Goal: Information Seeking & Learning: Find contact information

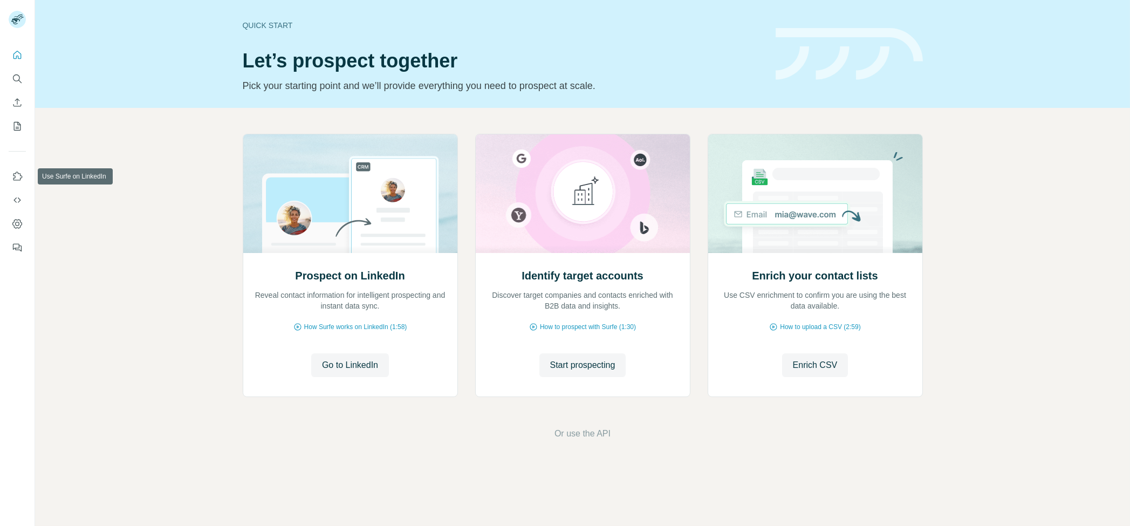
click at [9, 81] on button "Search" at bounding box center [17, 78] width 17 height 19
click at [14, 81] on icon "Search" at bounding box center [17, 78] width 11 height 11
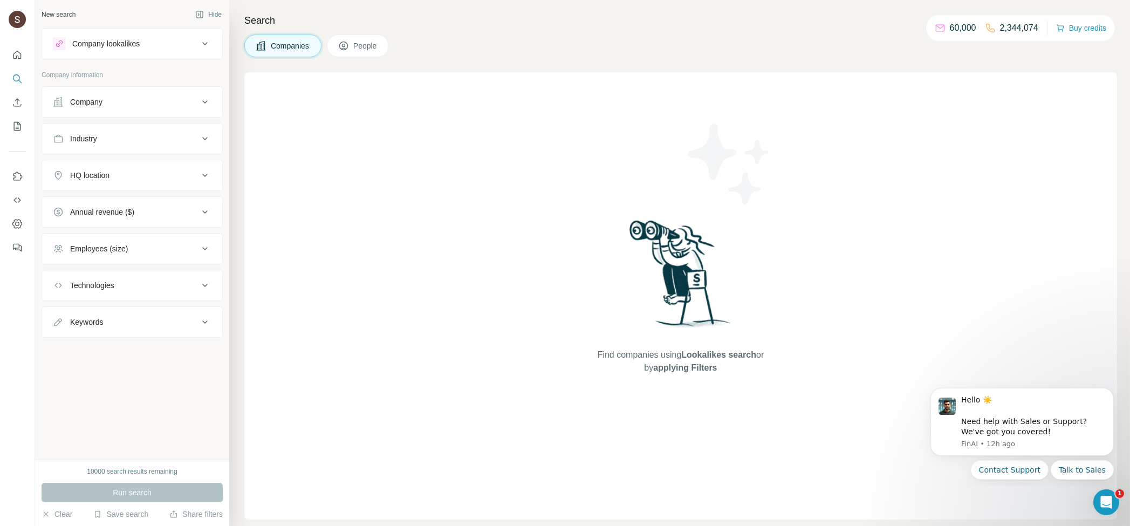
click at [334, 192] on div "Find companies using Lookalikes search or by applying Filters" at bounding box center [680, 295] width 873 height 447
click at [132, 98] on div "Company" at bounding box center [126, 102] width 146 height 11
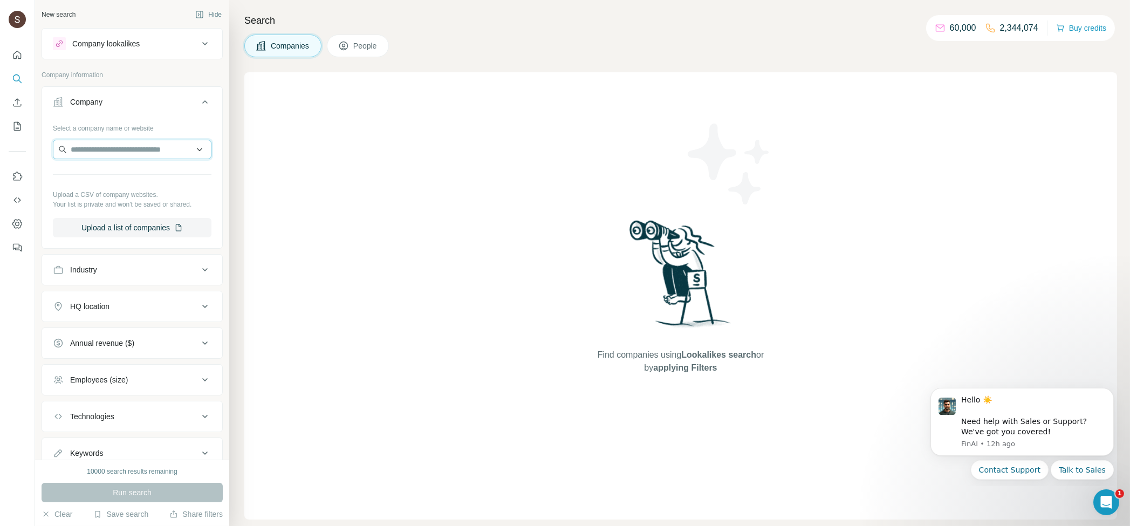
click at [121, 144] on input "text" at bounding box center [132, 149] width 159 height 19
paste input "**********"
type input "**********"
click at [139, 189] on div "FlixTV - Serviços Multimídia Ltda [DOMAIN_NAME]" at bounding box center [132, 178] width 153 height 29
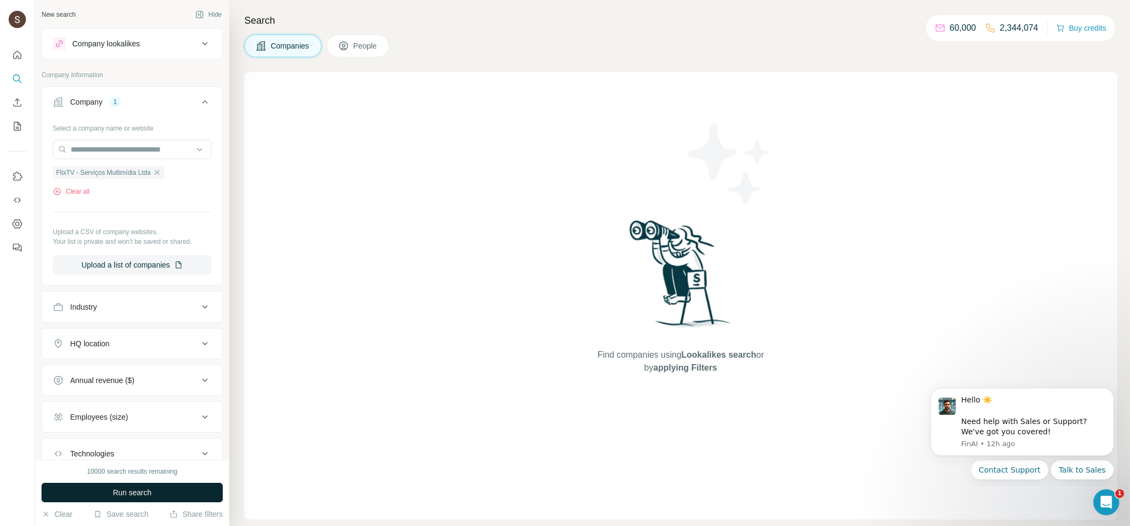
click at [127, 499] on button "Run search" at bounding box center [132, 492] width 181 height 19
click at [127, 499] on div "Run search" at bounding box center [132, 492] width 181 height 19
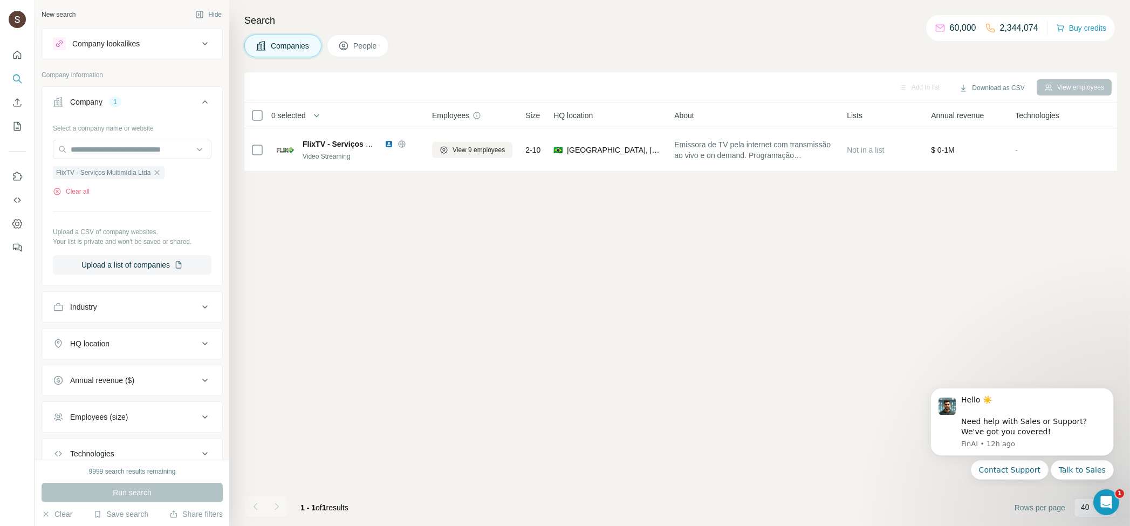
click at [354, 45] on button "People" at bounding box center [358, 46] width 63 height 23
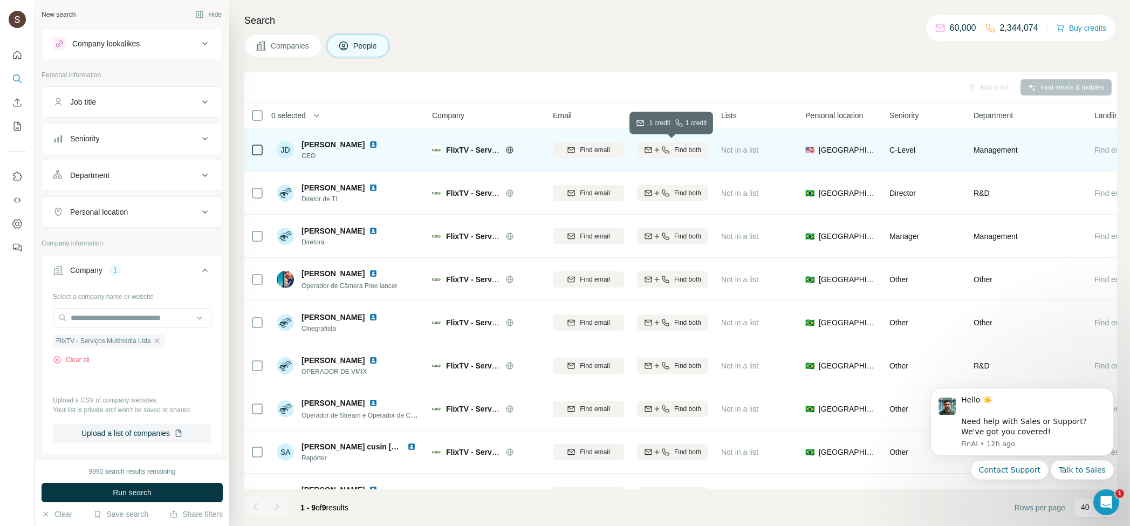
click at [679, 152] on span "Find both" at bounding box center [687, 150] width 27 height 10
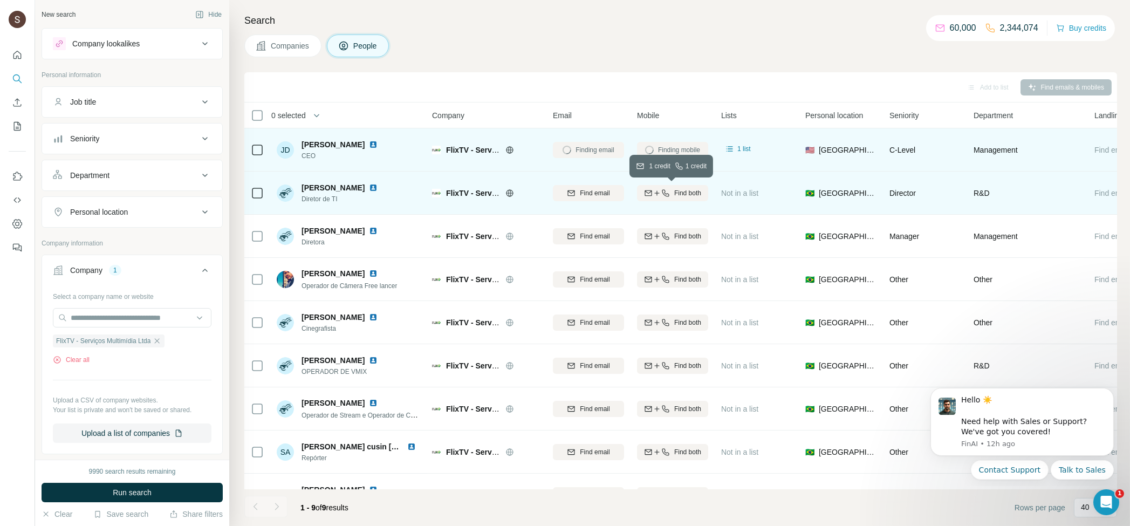
click at [680, 195] on span "Find both" at bounding box center [687, 193] width 27 height 10
click at [129, 42] on div "Company lookalikes" at bounding box center [105, 43] width 67 height 11
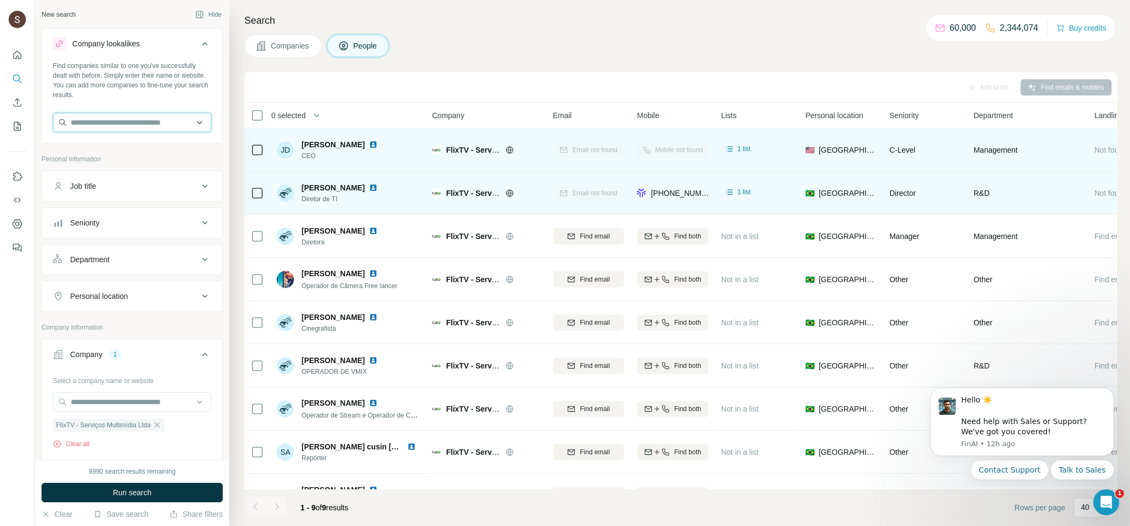
click at [145, 122] on input "text" at bounding box center [132, 122] width 159 height 19
paste input "**********"
type input "**********"
click at [516, 73] on div "Add to list Find emails & mobiles" at bounding box center [680, 87] width 873 height 30
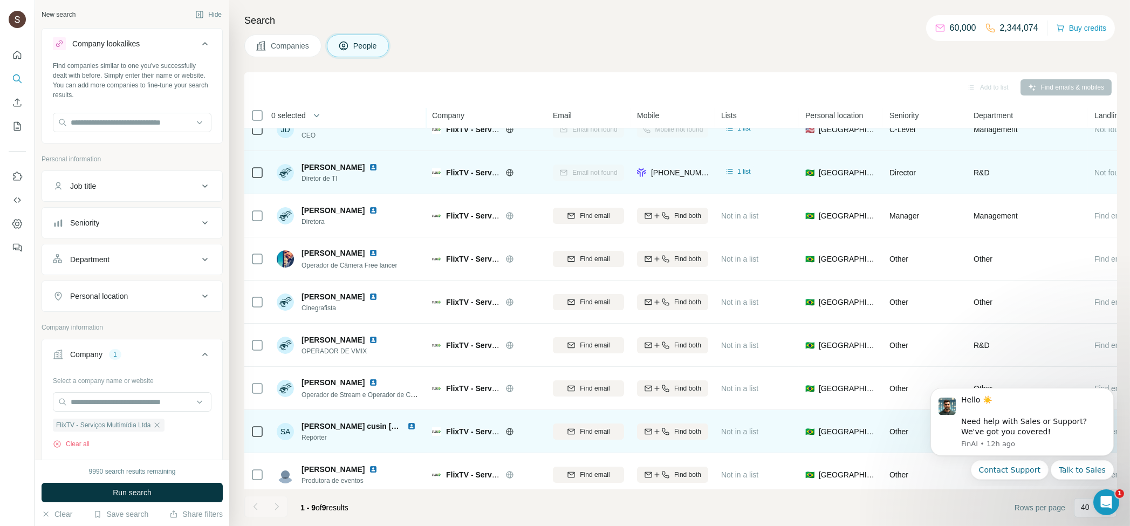
scroll to position [28, 0]
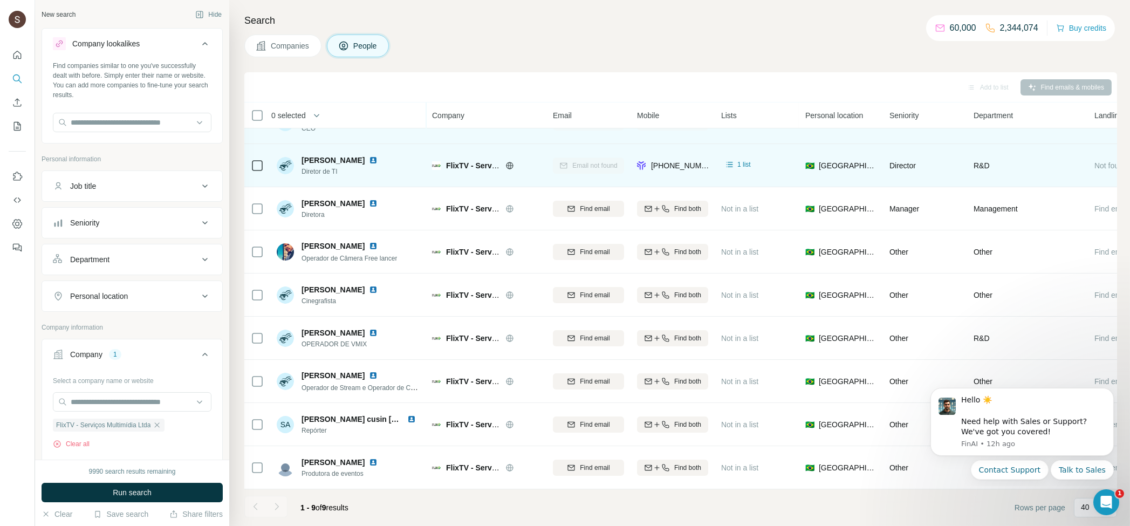
click at [478, 83] on div "Add to list Find emails & mobiles" at bounding box center [681, 87] width 862 height 19
click at [544, 20] on h4 "Search" at bounding box center [680, 20] width 873 height 15
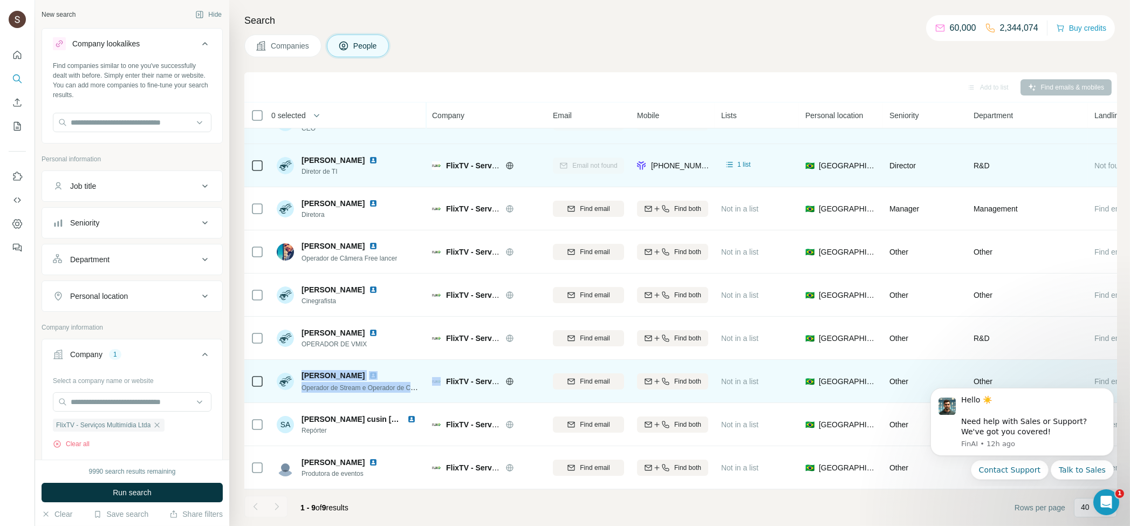
click at [0, 0] on tr "[PERSON_NAME] Operador de Stream e Operador de Câmera FlixTV - Serviços Multimí…" at bounding box center [0, 0] width 0 height 0
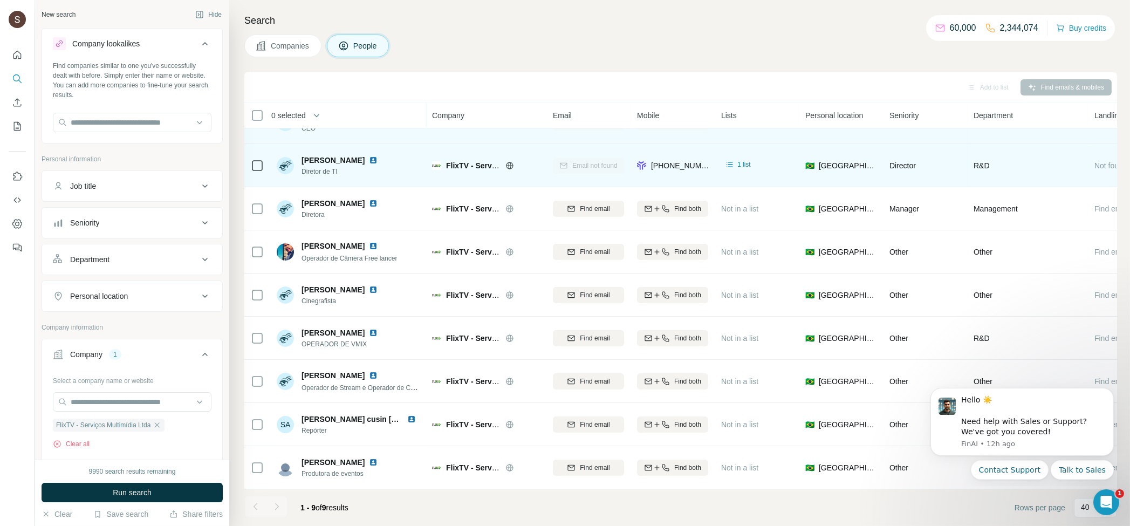
click at [276, 504] on div at bounding box center [277, 507] width 22 height 22
click at [275, 510] on div at bounding box center [277, 507] width 22 height 22
click at [246, 502] on div at bounding box center [255, 507] width 22 height 22
click at [254, 510] on div at bounding box center [255, 507] width 22 height 22
click at [1110, 392] on icon "Dismiss notification" at bounding box center [1111, 391] width 6 height 6
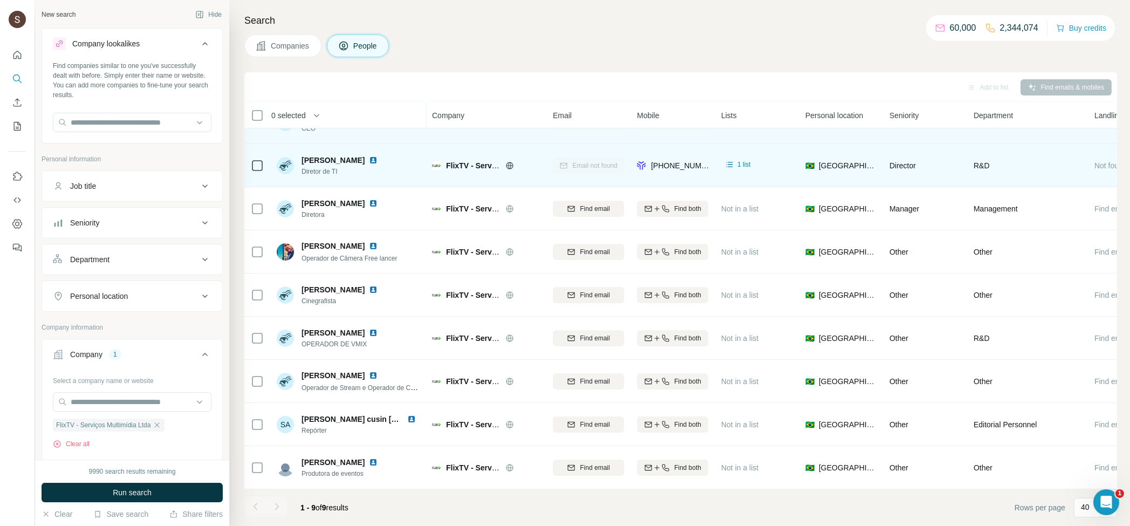
click at [282, 503] on div at bounding box center [277, 507] width 22 height 22
click at [279, 504] on div at bounding box center [277, 507] width 22 height 22
click at [278, 504] on div at bounding box center [277, 507] width 22 height 22
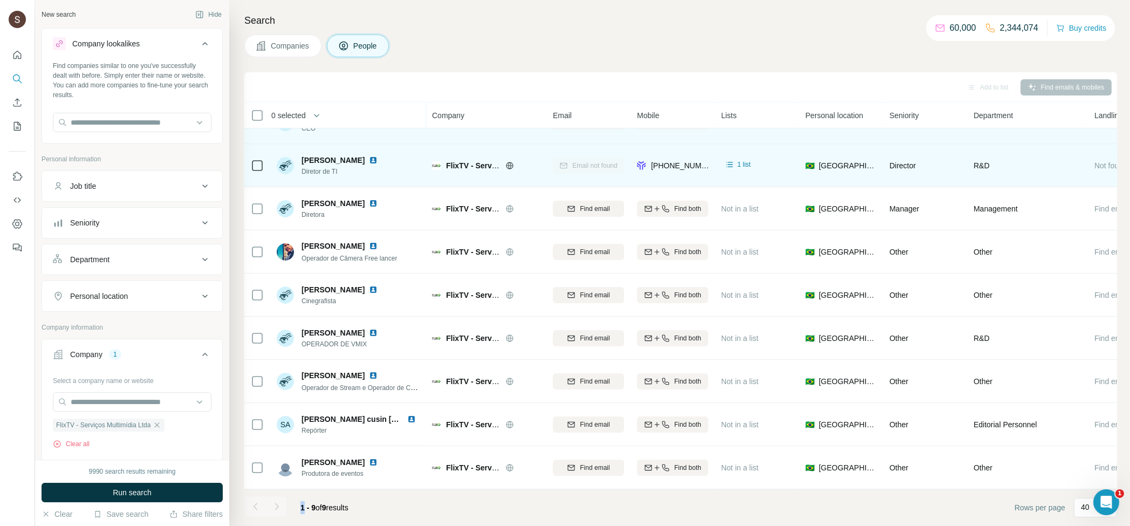
click at [278, 504] on div at bounding box center [277, 507] width 22 height 22
click at [250, 505] on div at bounding box center [255, 507] width 22 height 22
click at [1092, 499] on div "Open Intercom Messenger" at bounding box center [1105, 501] width 36 height 36
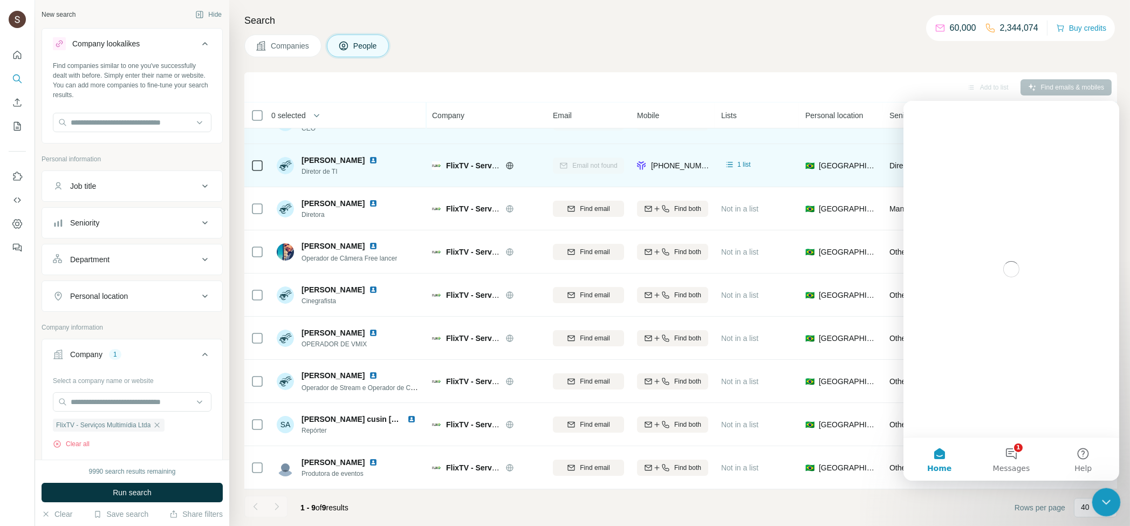
scroll to position [0, 0]
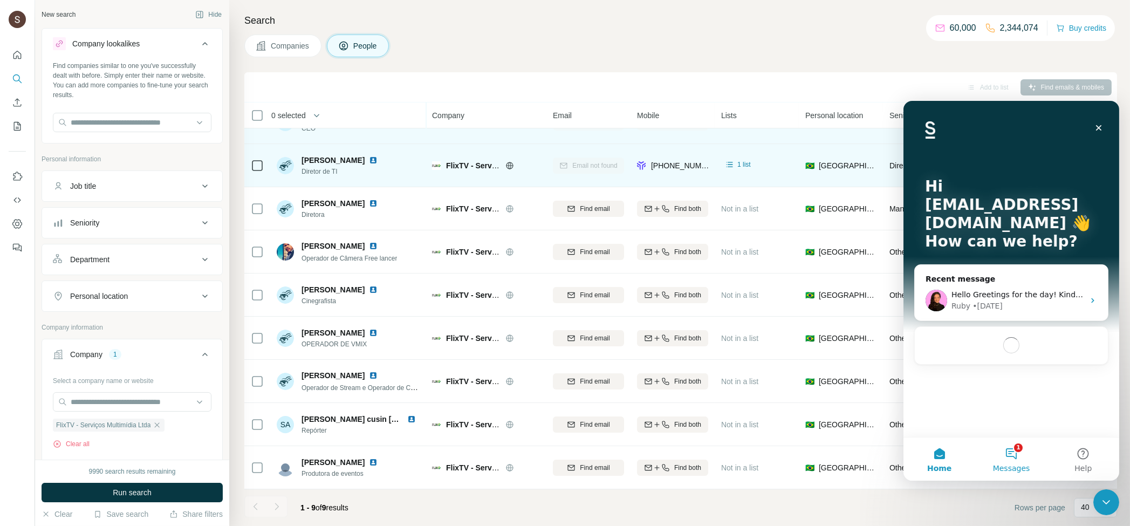
click at [1005, 459] on button "1 Messages" at bounding box center [1011, 458] width 72 height 43
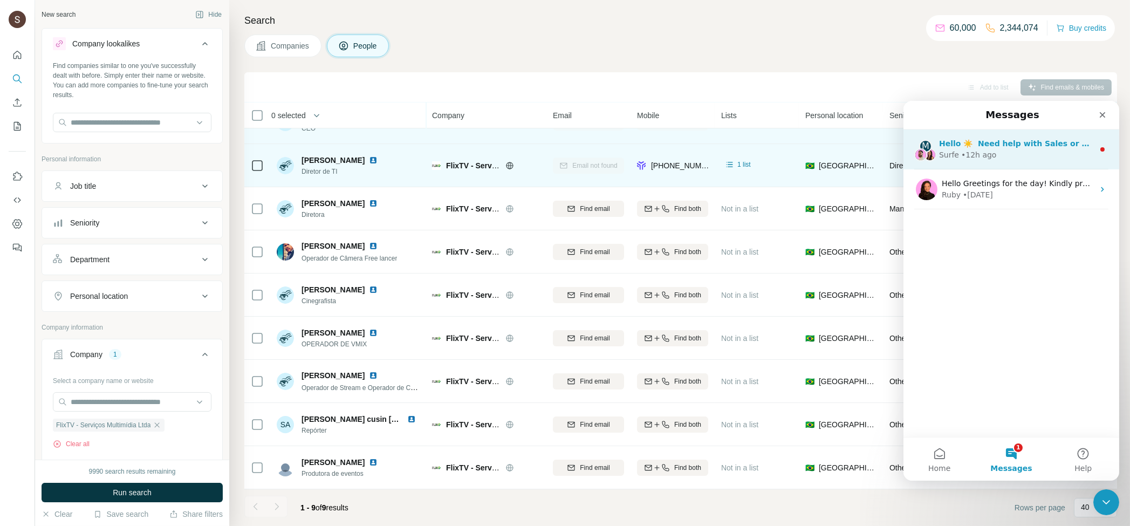
click at [965, 153] on div "• 12h ago" at bounding box center [978, 154] width 35 height 11
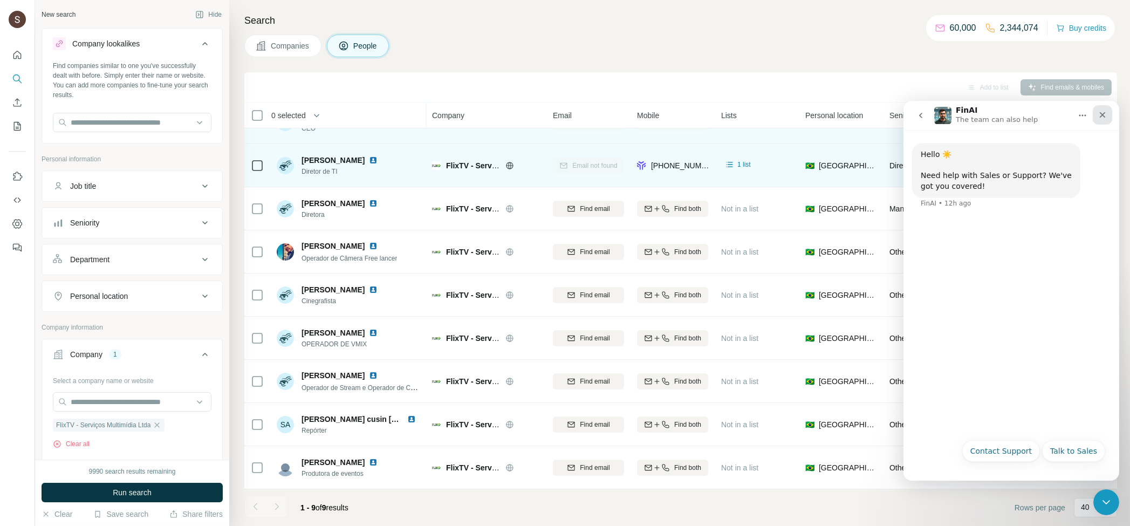
click at [1110, 113] on div "Close" at bounding box center [1102, 114] width 19 height 19
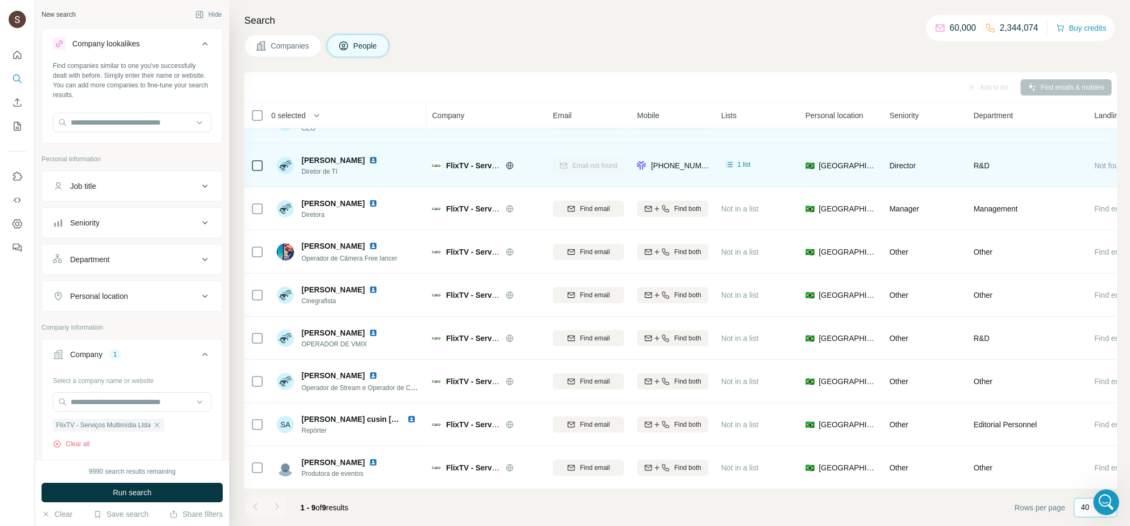
click at [1084, 506] on p "40" at bounding box center [1085, 507] width 9 height 11
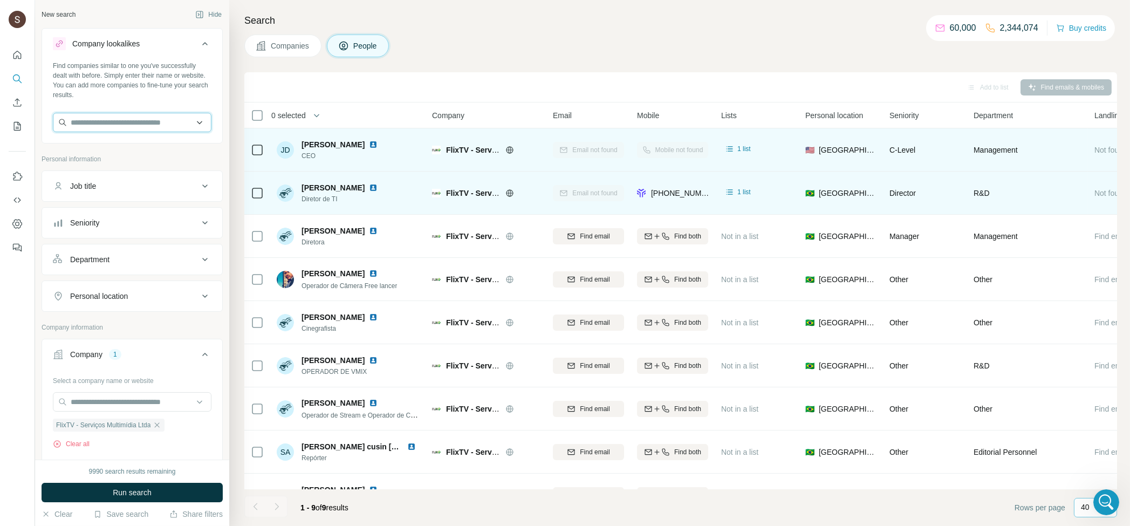
click at [115, 124] on input "text" at bounding box center [132, 122] width 159 height 19
paste input "**********"
type input "**********"
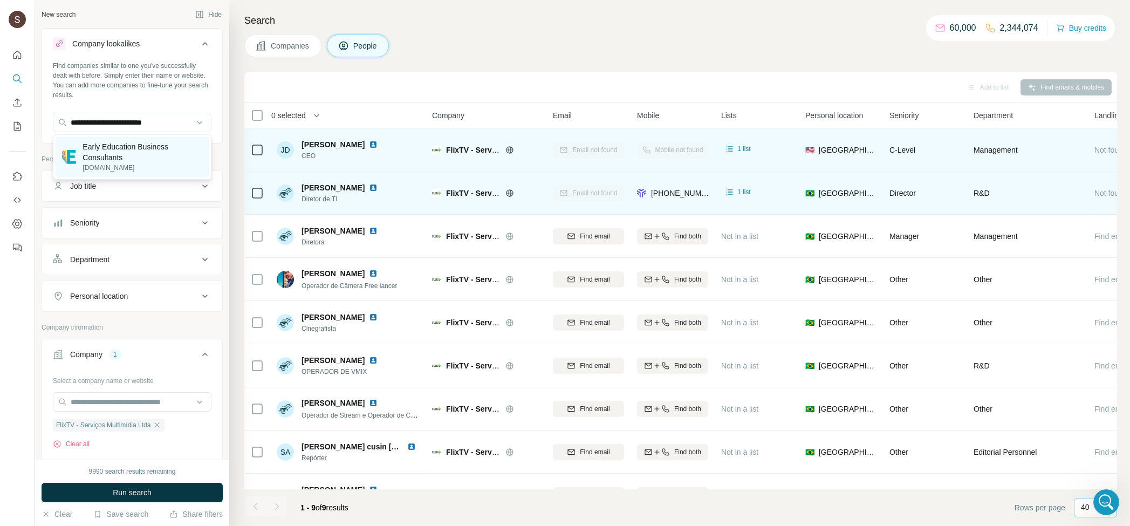
click at [145, 152] on p "Early Education Business Consultants" at bounding box center [143, 152] width 120 height 22
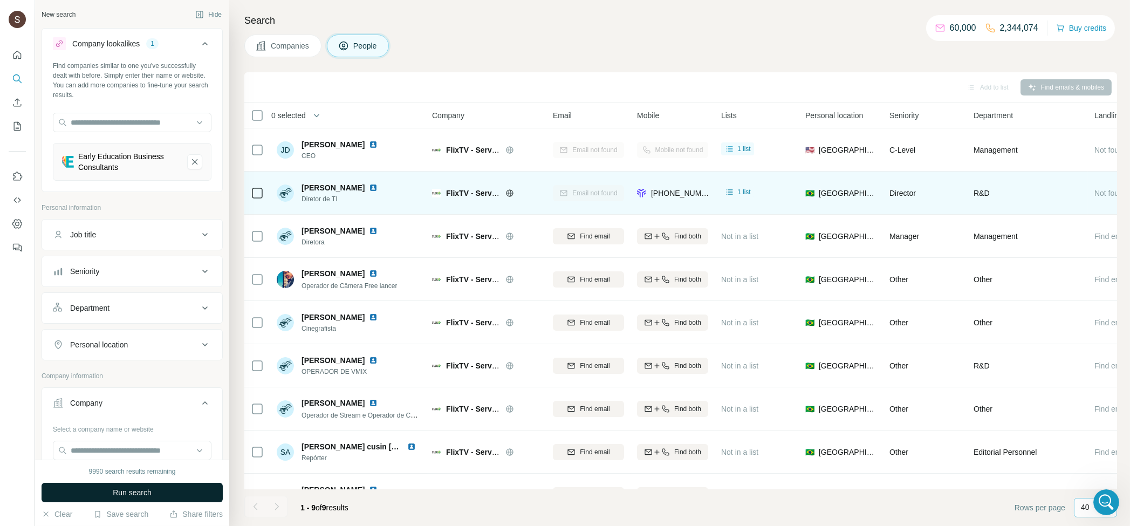
click at [158, 495] on button "Run search" at bounding box center [132, 492] width 181 height 19
click at [158, 495] on div "Run search" at bounding box center [132, 492] width 181 height 19
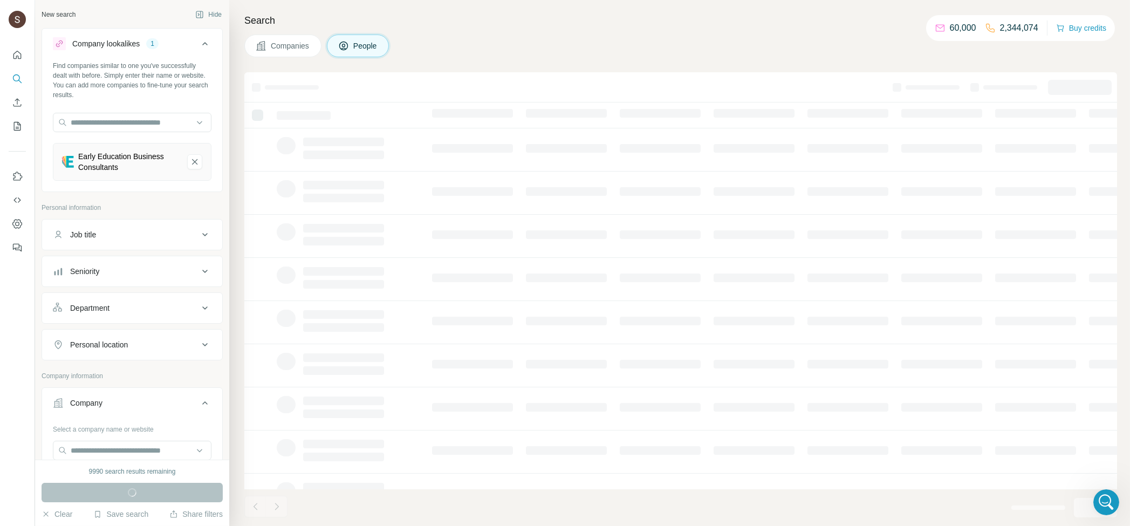
click at [298, 46] on span "Companies" at bounding box center [290, 45] width 39 height 11
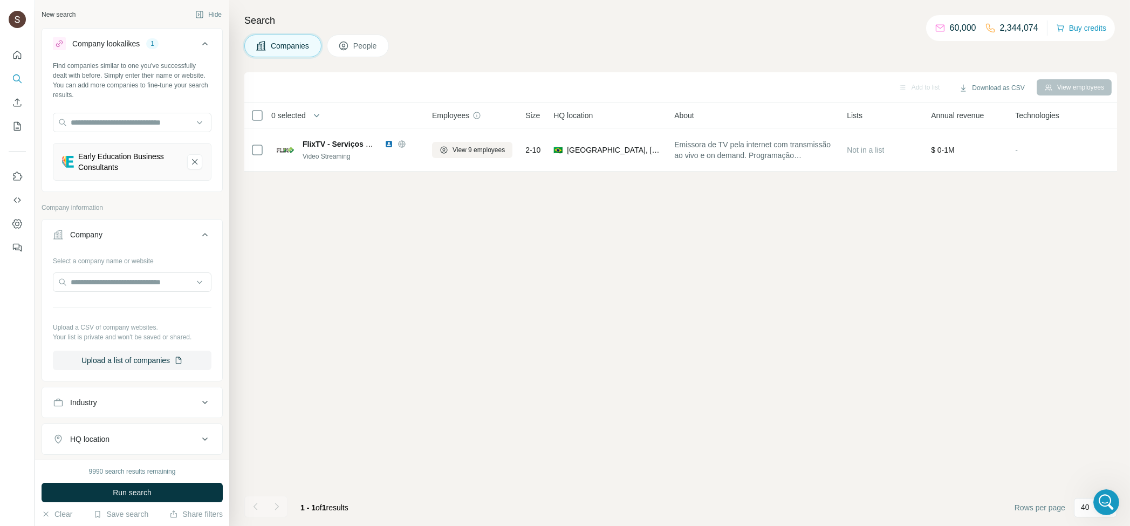
click at [298, 46] on span "Companies" at bounding box center [290, 45] width 39 height 11
click at [344, 46] on icon at bounding box center [343, 45] width 11 height 11
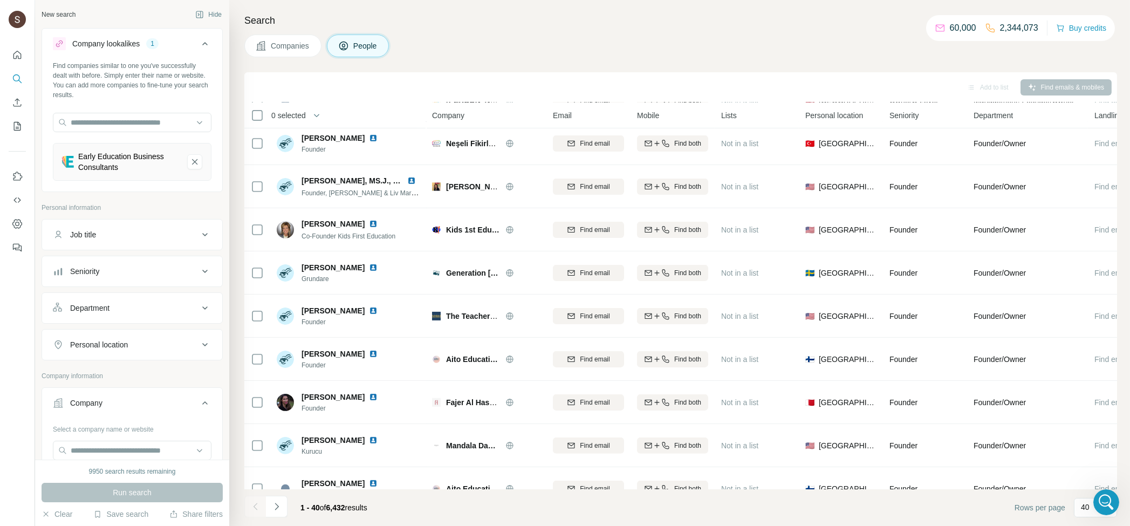
scroll to position [1304, 0]
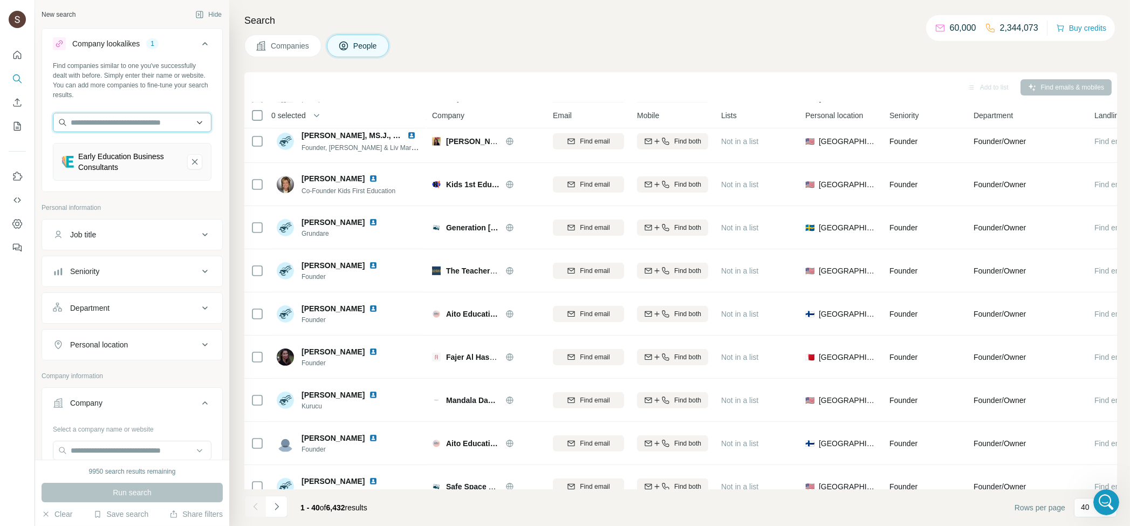
click at [166, 122] on input "text" at bounding box center [132, 122] width 159 height 19
paste input "**********"
type input "**********"
click at [125, 156] on p "[DOMAIN_NAME]" at bounding box center [132, 157] width 96 height 10
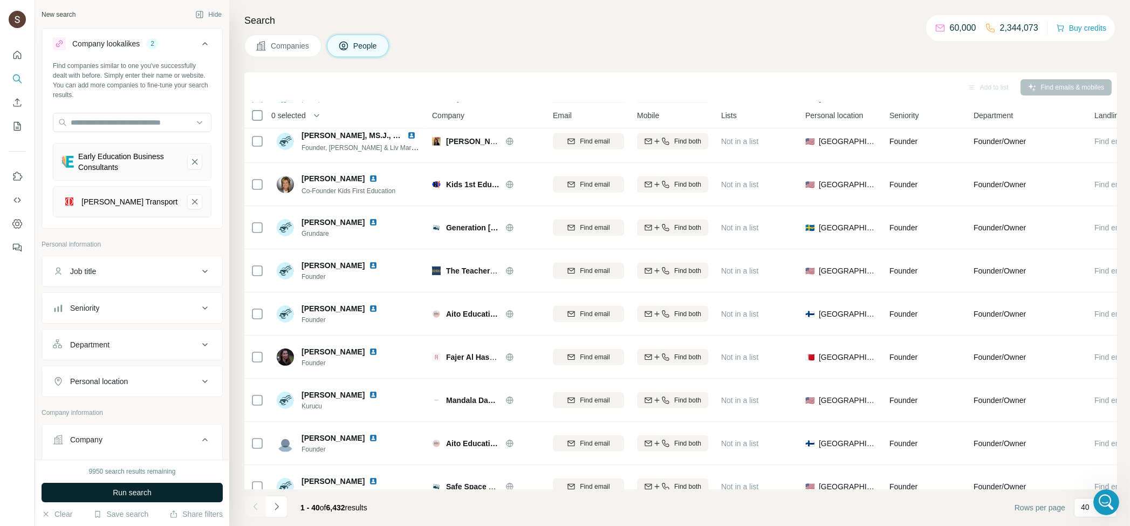
click at [133, 497] on span "Run search" at bounding box center [132, 492] width 39 height 11
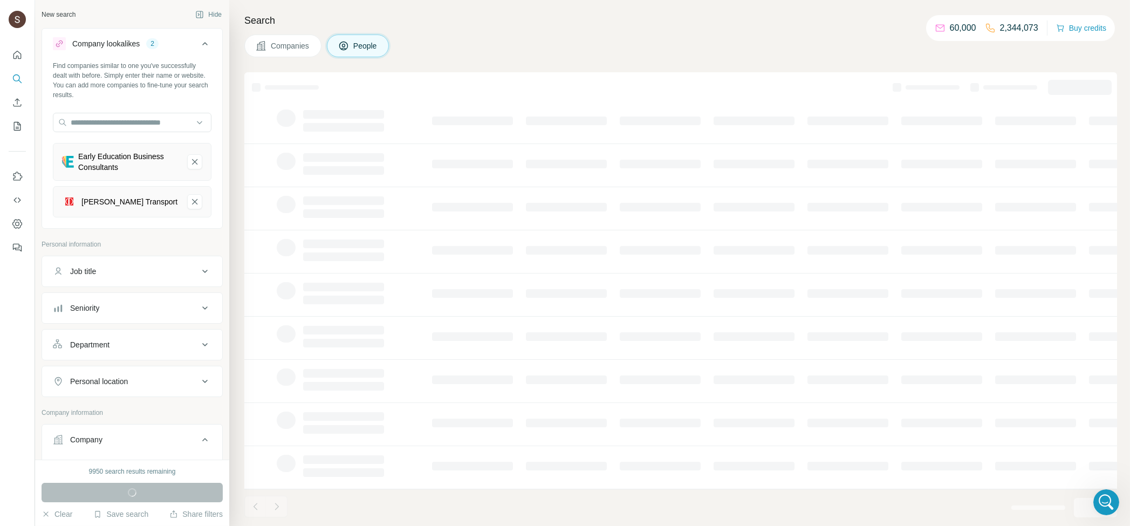
scroll to position [70, 0]
click at [193, 161] on icon "Early Education Business Consultants-remove-button" at bounding box center [195, 161] width 10 height 11
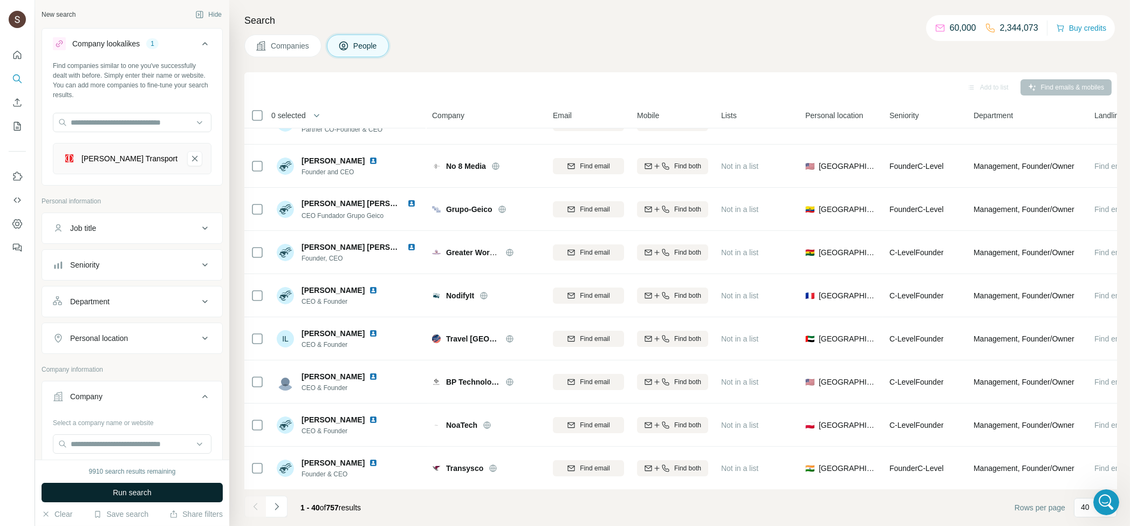
scroll to position [1304, 0]
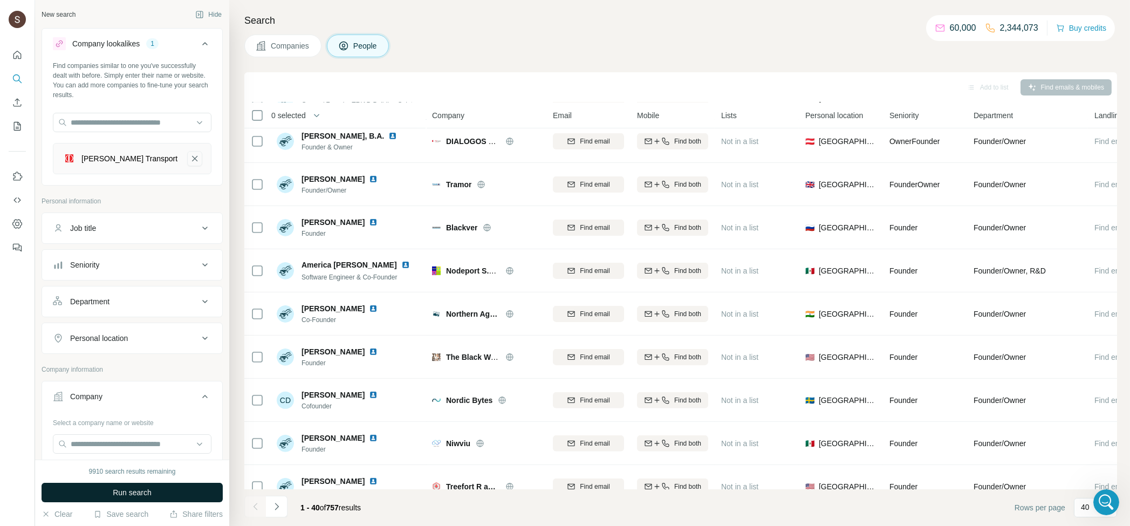
click at [192, 161] on icon "Mahaveera Transport-remove-button" at bounding box center [195, 158] width 10 height 11
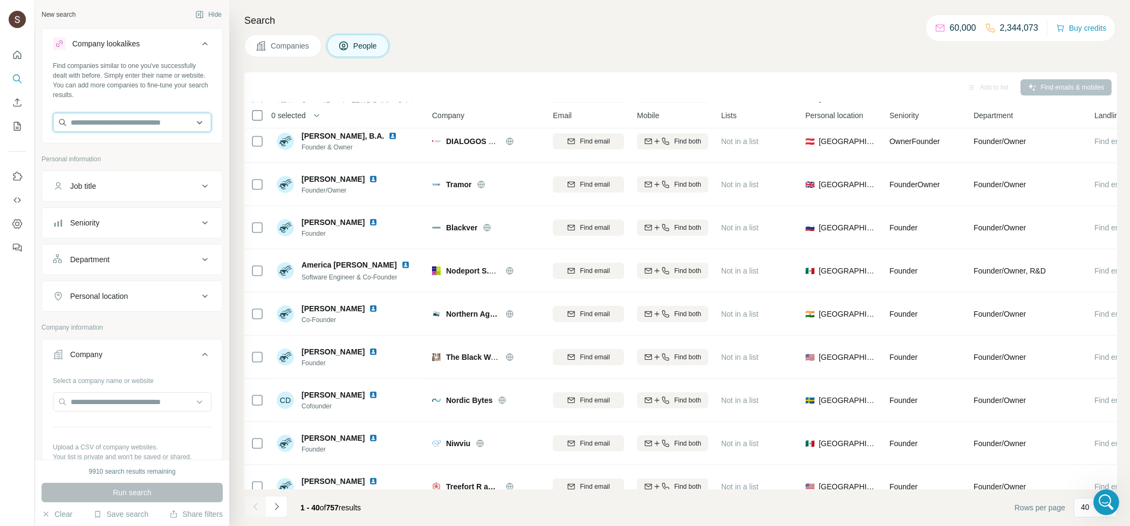
click at [156, 127] on input "text" at bounding box center [132, 122] width 159 height 19
paste input "**********"
type input "**********"
click at [458, 46] on div "Companies People" at bounding box center [680, 46] width 873 height 23
